Goal: Task Accomplishment & Management: Manage account settings

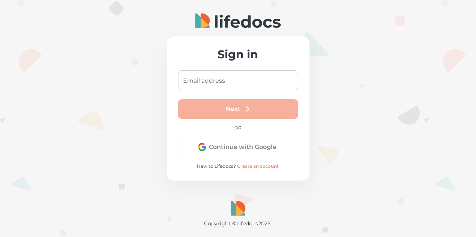
click at [228, 81] on input "Email address" at bounding box center [238, 80] width 120 height 20
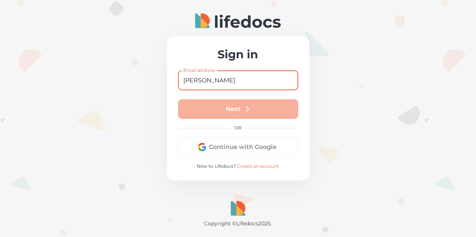
type input "[EMAIL_ADDRESS][DOMAIN_NAME]"
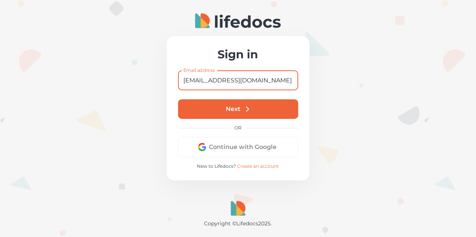
click at [240, 111] on button "Next" at bounding box center [238, 109] width 120 height 20
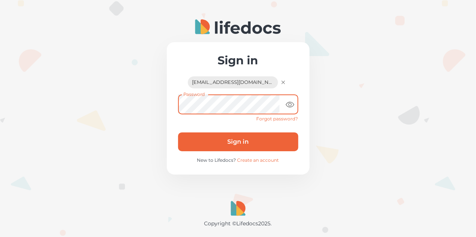
click at [226, 133] on button "Sign in" at bounding box center [238, 141] width 120 height 19
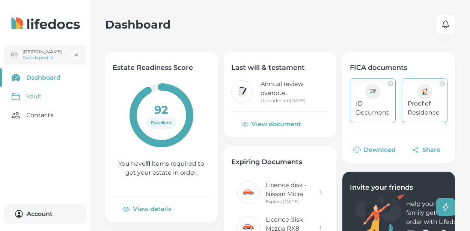
click at [30, 98] on link "Vault" at bounding box center [45, 96] width 90 height 19
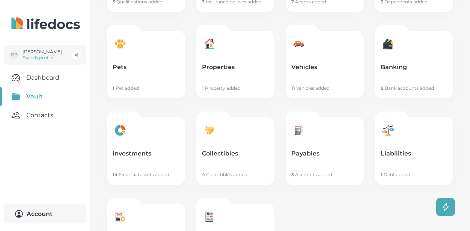
scroll to position [225, 0]
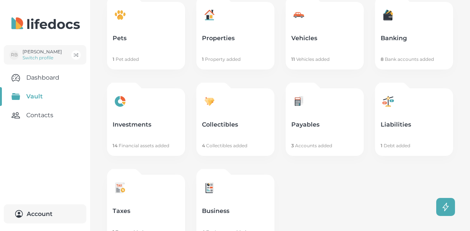
click at [302, 55] on link "Vehicles 11 Vehicles added" at bounding box center [325, 36] width 78 height 68
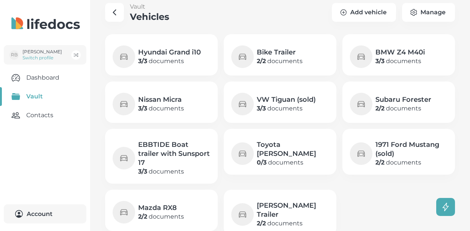
scroll to position [19, 0]
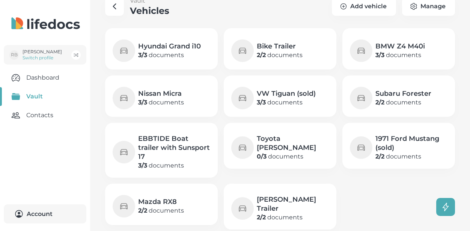
click at [280, 140] on h4 "Toyota [PERSON_NAME]" at bounding box center [293, 143] width 72 height 18
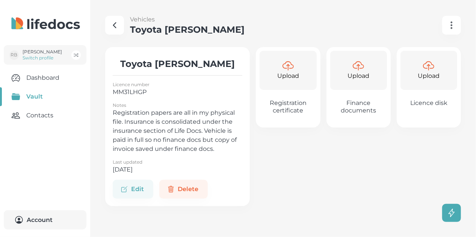
click at [282, 88] on div "Upload" at bounding box center [288, 70] width 57 height 39
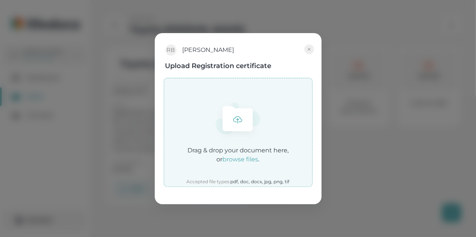
click at [238, 122] on icon at bounding box center [238, 118] width 30 height 25
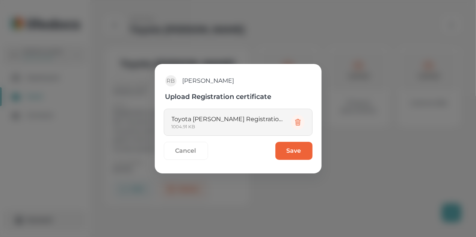
click at [289, 145] on button "Save" at bounding box center [293, 151] width 37 height 18
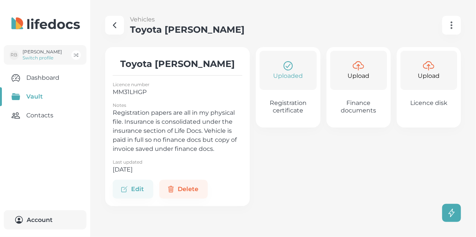
click at [452, 22] on icon "button" at bounding box center [451, 25] width 9 height 9
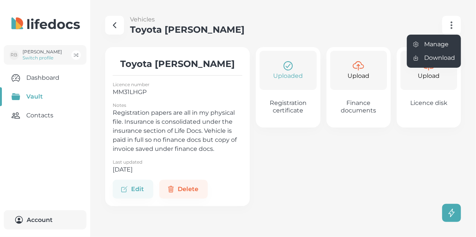
click at [442, 44] on link "Manage" at bounding box center [434, 45] width 54 height 14
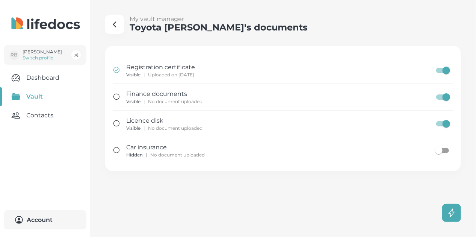
click at [444, 149] on input "document setting" at bounding box center [438, 150] width 43 height 14
checkbox input "true"
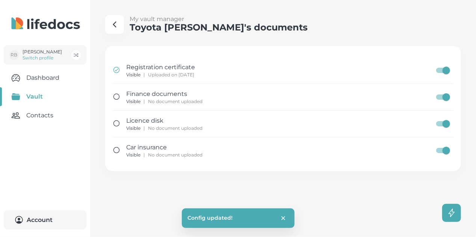
click at [114, 27] on icon "button" at bounding box center [114, 24] width 9 height 9
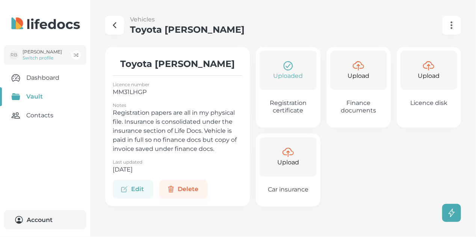
click at [140, 191] on button "Edit" at bounding box center [133, 189] width 41 height 19
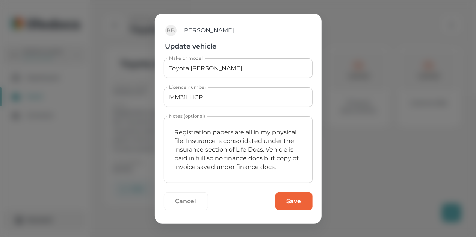
click at [285, 166] on textarea "Registration papers are all in my physical file. Insurance is consolidated unde…" at bounding box center [238, 149] width 138 height 54
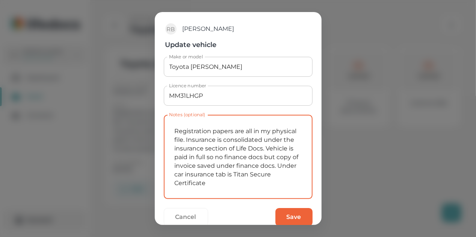
click at [215, 182] on textarea "Registration papers are all in my physical file. Insurance is consolidated unde…" at bounding box center [238, 157] width 138 height 72
type textarea "Registration papers are all in my physical file. Insurance is consolidated unde…"
click at [277, 208] on form "Make or model Toyota [PERSON_NAME] Make or model Licence number MM31LHGP Licenc…" at bounding box center [238, 144] width 149 height 175
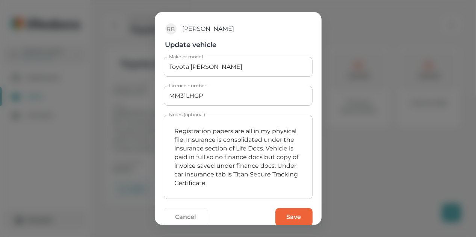
click at [276, 213] on button "Save" at bounding box center [293, 217] width 37 height 18
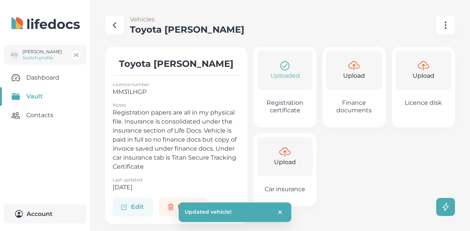
click at [281, 179] on button "Upload Car insurance" at bounding box center [285, 169] width 63 height 73
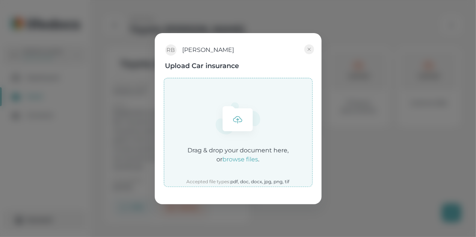
click at [243, 117] on icon at bounding box center [238, 118] width 30 height 25
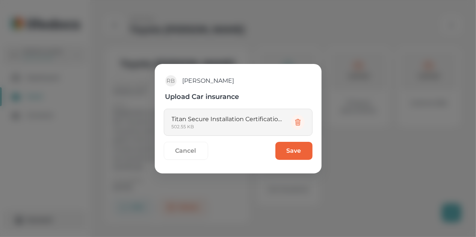
click at [300, 144] on button "Save" at bounding box center [293, 151] width 37 height 18
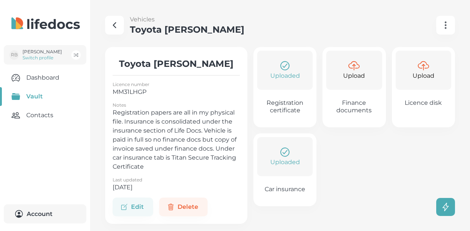
click at [113, 29] on icon "button" at bounding box center [114, 25] width 9 height 9
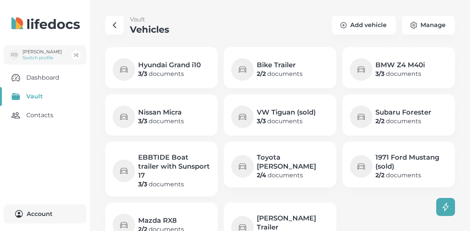
click at [399, 63] on h4 "BMW Z4 M40i" at bounding box center [401, 64] width 50 height 9
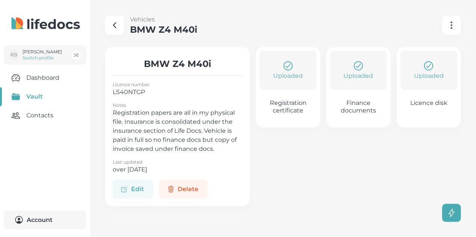
click at [456, 26] on icon "button" at bounding box center [451, 25] width 9 height 9
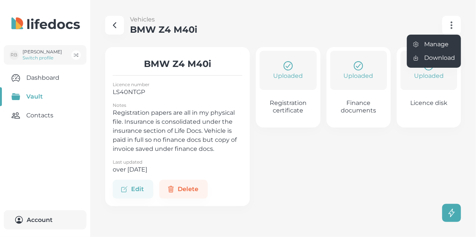
click at [429, 47] on link "Manage" at bounding box center [434, 45] width 54 height 14
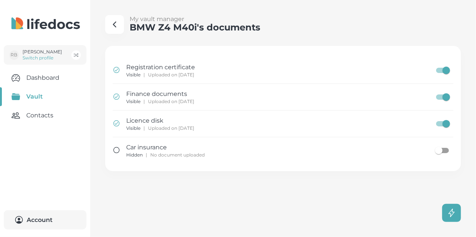
click at [447, 149] on input "document setting" at bounding box center [438, 150] width 43 height 14
checkbox input "true"
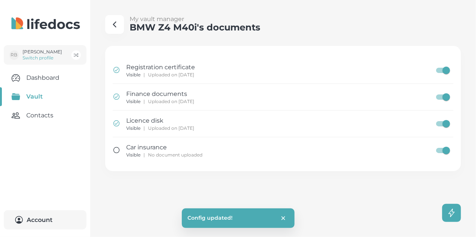
click at [116, 30] on button "button" at bounding box center [114, 24] width 19 height 19
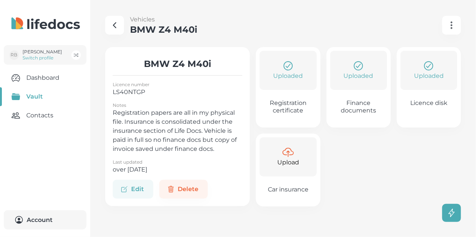
click at [138, 185] on button "Edit" at bounding box center [133, 189] width 41 height 19
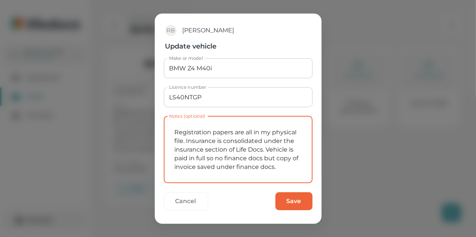
click at [278, 166] on textarea "Registration papers are all in my physical file. Insurance is consolidated unde…" at bounding box center [238, 149] width 138 height 54
click at [181, 202] on button "Cancel" at bounding box center [186, 201] width 44 height 18
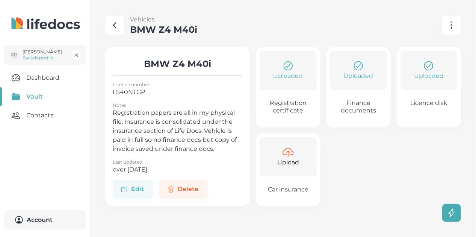
click at [121, 22] on M40i "button" at bounding box center [114, 25] width 19 height 19
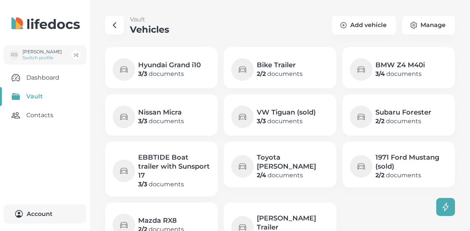
click at [266, 172] on b "2 / 4" at bounding box center [261, 175] width 9 height 7
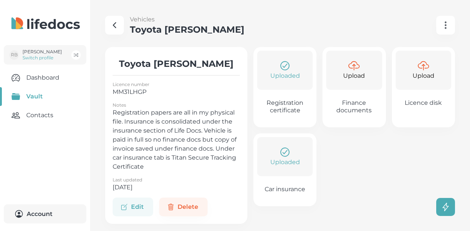
click at [135, 201] on button "Edit" at bounding box center [133, 207] width 41 height 19
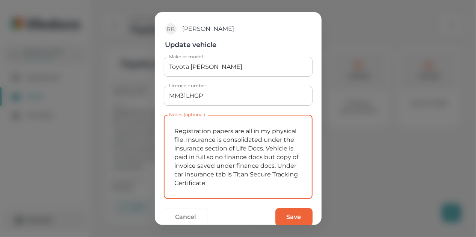
drag, startPoint x: 216, startPoint y: 175, endPoint x: 260, endPoint y: 183, distance: 44.8
click at [275, 183] on textarea "Registration papers are all in my physical file. Insurance is consolidated unde…" at bounding box center [238, 157] width 138 height 72
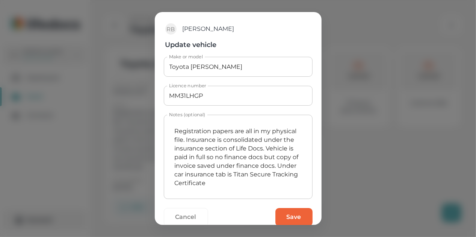
click at [278, 214] on button "Save" at bounding box center [293, 217] width 37 height 18
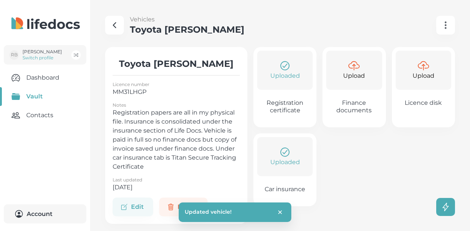
click at [113, 29] on icon "button" at bounding box center [114, 25] width 9 height 9
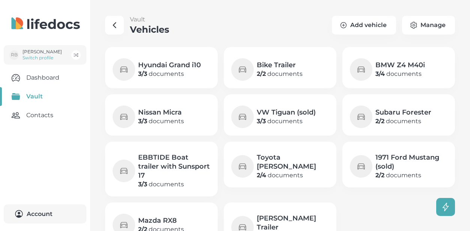
drag, startPoint x: 416, startPoint y: 78, endPoint x: 411, endPoint y: 79, distance: 5.5
click at [416, 77] on p "3 / 4 documents" at bounding box center [401, 74] width 50 height 9
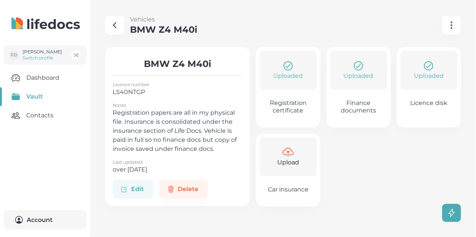
click at [139, 190] on button "Edit" at bounding box center [133, 189] width 41 height 19
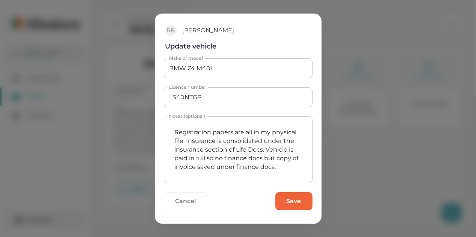
click at [276, 166] on textarea "Registration papers are all in my physical file. Insurance is consolidated unde…" at bounding box center [238, 149] width 138 height 54
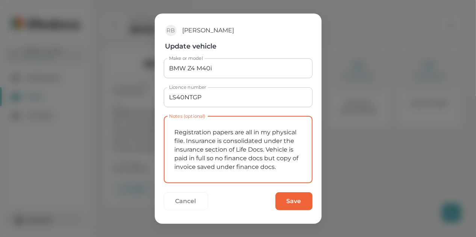
click at [284, 167] on textarea "Registration papers are all in my physical file. Insurance is consolidated unde…" at bounding box center [238, 149] width 138 height 54
paste textarea "Under car insurance tab is Titan Secure Tracking Certificate"
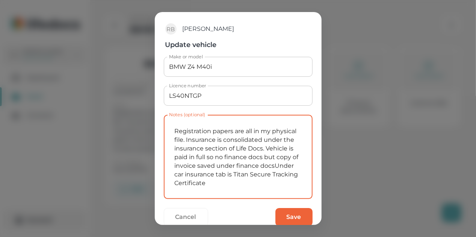
click at [213, 174] on textarea "Registration papers are all in my physical file. Insurance is consolidated unde…" at bounding box center [238, 157] width 138 height 72
drag, startPoint x: 208, startPoint y: 182, endPoint x: 173, endPoint y: 181, distance: 34.9
click at [172, 181] on textarea "Registration papers are all in my physical file. Insurance is consolidated unde…" at bounding box center [238, 157] width 138 height 72
type textarea "Registration papers are all in my physical file. Insurance is consolidated unde…"
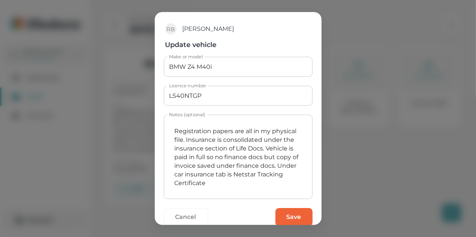
click at [283, 221] on button "Save" at bounding box center [293, 217] width 37 height 18
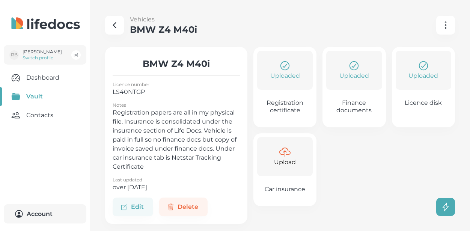
click at [118, 27] on icon "button" at bounding box center [114, 25] width 9 height 9
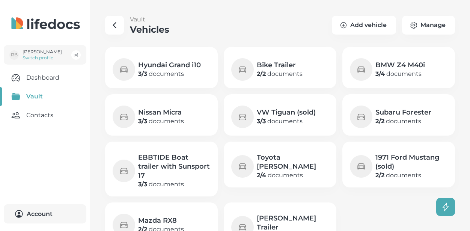
click at [108, 24] on button "button" at bounding box center [114, 25] width 19 height 19
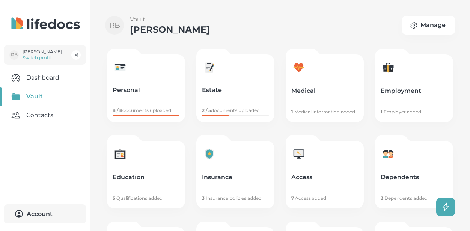
click at [239, 177] on p "Insurance" at bounding box center [235, 178] width 67 height 8
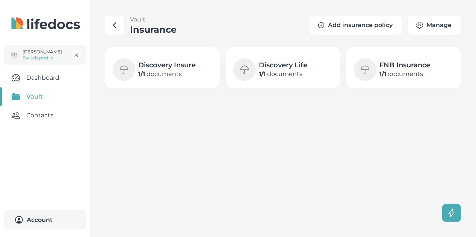
click at [115, 22] on icon "button" at bounding box center [114, 25] width 9 height 9
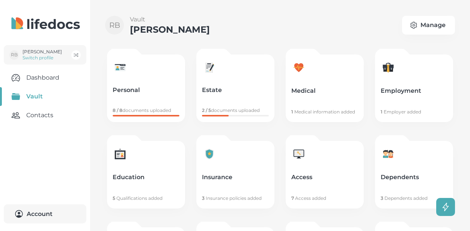
click at [224, 157] on link "Insurance 3 Insurance policies added" at bounding box center [235, 175] width 78 height 68
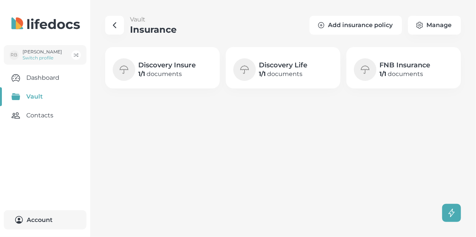
click at [373, 23] on button "Add insurance policy" at bounding box center [356, 25] width 92 height 19
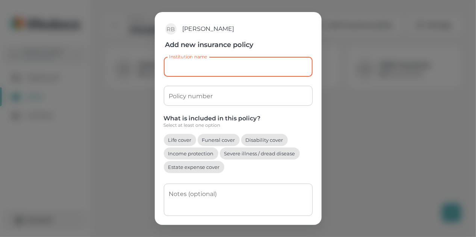
click at [213, 69] on input "Institution name" at bounding box center [238, 67] width 149 height 20
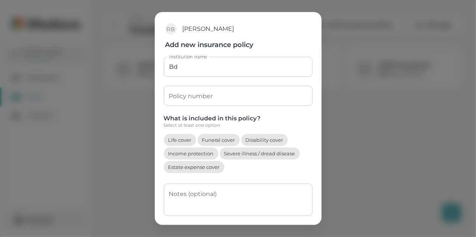
click at [427, 150] on div "RB [PERSON_NAME] Add new insurance policy Institution name Bd Institution name …" at bounding box center [238, 118] width 476 height 237
click at [190, 72] on input "Bd" at bounding box center [238, 67] width 149 height 20
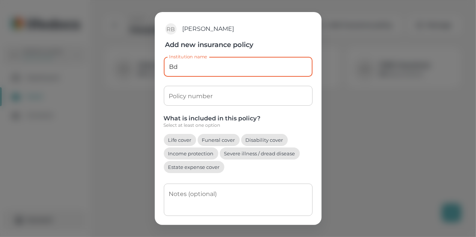
click at [174, 66] on input "Bd" at bounding box center [238, 67] width 149 height 20
drag, startPoint x: 217, startPoint y: 61, endPoint x: 221, endPoint y: 63, distance: 3.9
click at [218, 61] on input "Bid" at bounding box center [238, 67] width 149 height 20
type input "Bidvest Wheel and Tyre Cover for [PERSON_NAME]"
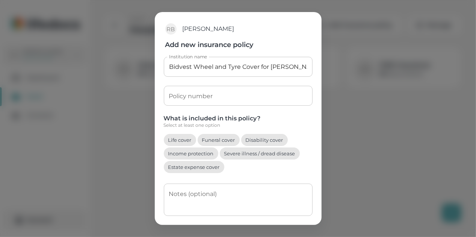
click at [225, 140] on button "Funeral cover" at bounding box center [219, 140] width 42 height 12
click at [184, 189] on div "x Notes (optional)" at bounding box center [238, 199] width 149 height 32
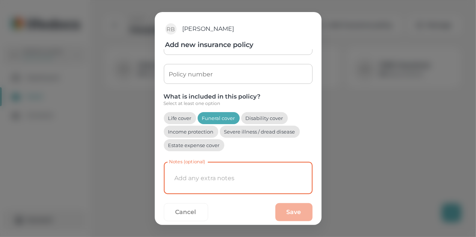
scroll to position [31, 0]
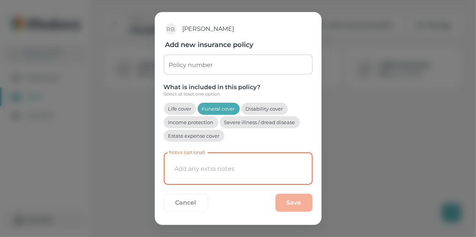
click at [194, 65] on input "Policy number" at bounding box center [238, 64] width 149 height 20
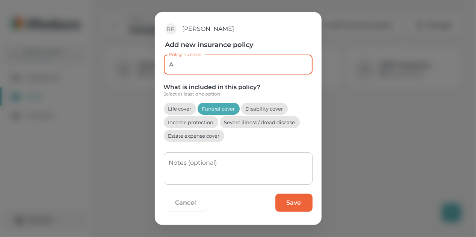
type input "A"
click at [283, 203] on button "Save" at bounding box center [293, 202] width 37 height 18
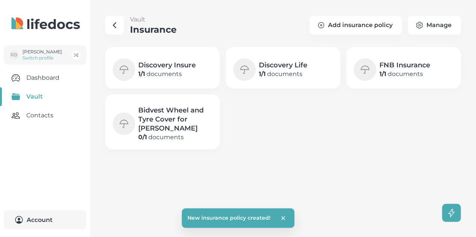
scroll to position [0, 0]
click at [188, 123] on h4 "Bidvest Wheel and Tyre Cover for [PERSON_NAME]" at bounding box center [175, 119] width 74 height 27
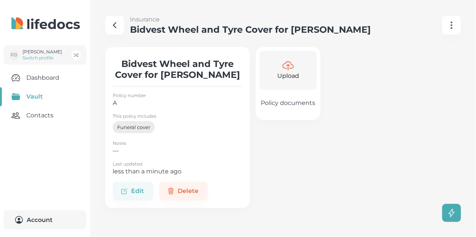
click at [279, 101] on p "Policy documents" at bounding box center [288, 103] width 54 height 8
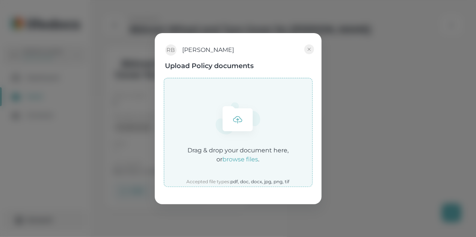
click at [233, 115] on icon at bounding box center [238, 118] width 30 height 25
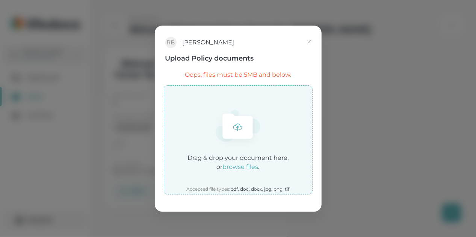
click at [305, 41] on button "button" at bounding box center [309, 42] width 10 height 10
